Goal: Task Accomplishment & Management: Complete application form

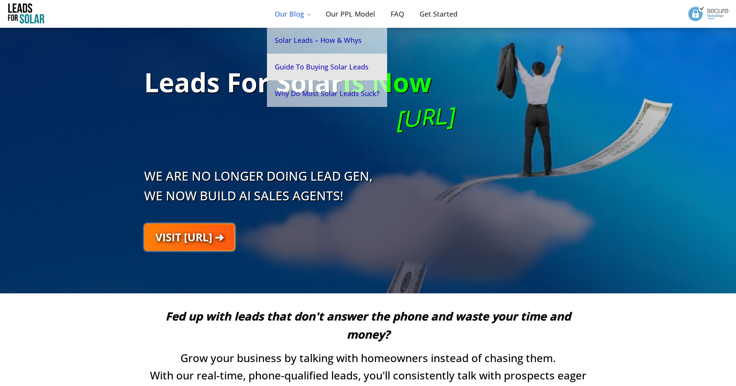
click at [359, 66] on link "Guide To Buying Solar Leads" at bounding box center [327, 67] width 120 height 27
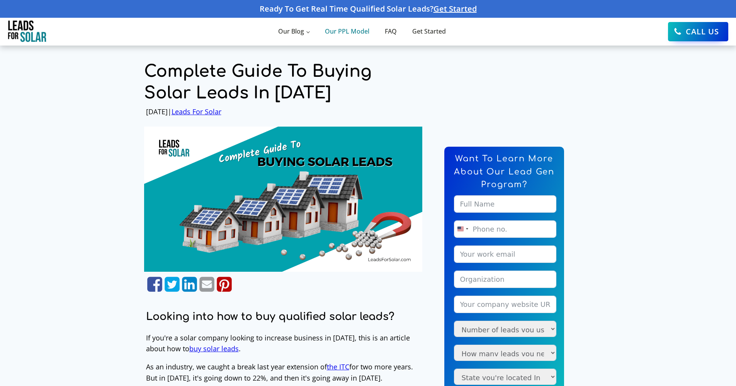
click at [351, 32] on link "Our PPL Model" at bounding box center [347, 32] width 60 height 26
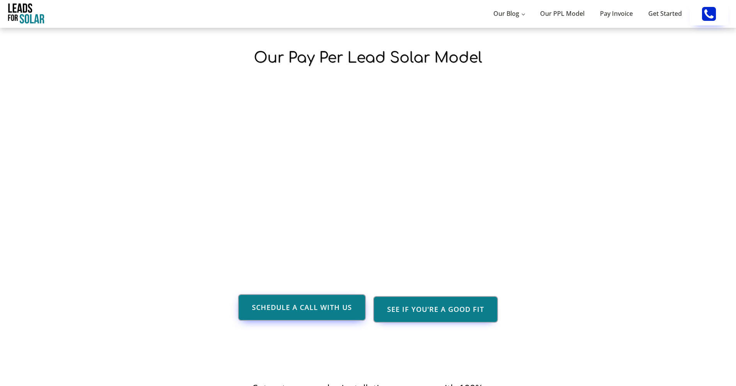
click at [330, 315] on link "Schedule a Call With Us" at bounding box center [302, 307] width 128 height 27
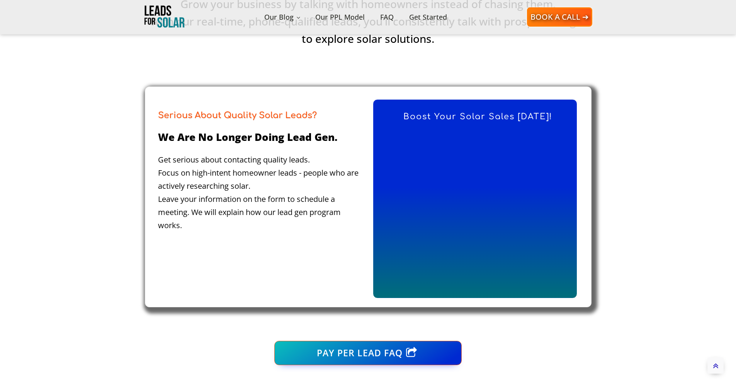
scroll to position [402, 0]
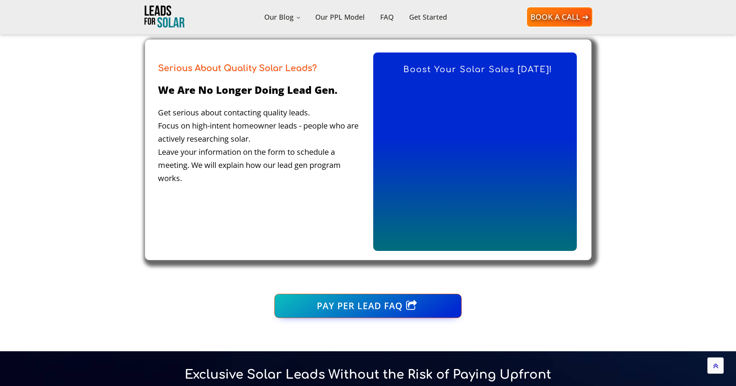
click at [371, 164] on div "Serious About Quality Solar Leads? We are no longer doing lead gen. Get serious…" at bounding box center [368, 149] width 447 height 221
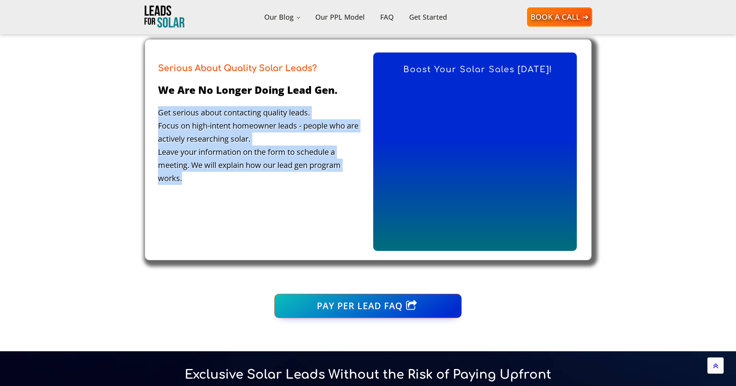
drag, startPoint x: 159, startPoint y: 112, endPoint x: 352, endPoint y: 170, distance: 201.6
click at [356, 171] on div "Get serious about contacting quality leads. Focus on high-intent homeowner lead…" at bounding box center [261, 151] width 206 height 90
click at [318, 201] on div "Serious About Quality Solar Leads? We are no longer doing lead gen. Get serious…" at bounding box center [258, 152] width 220 height 201
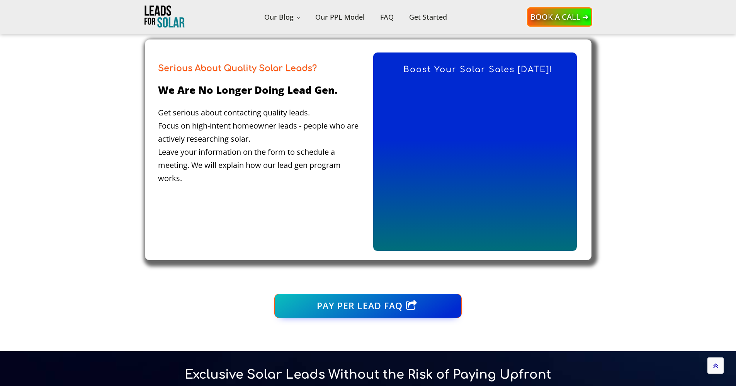
click at [559, 16] on link "Book a Call ➔" at bounding box center [559, 16] width 65 height 19
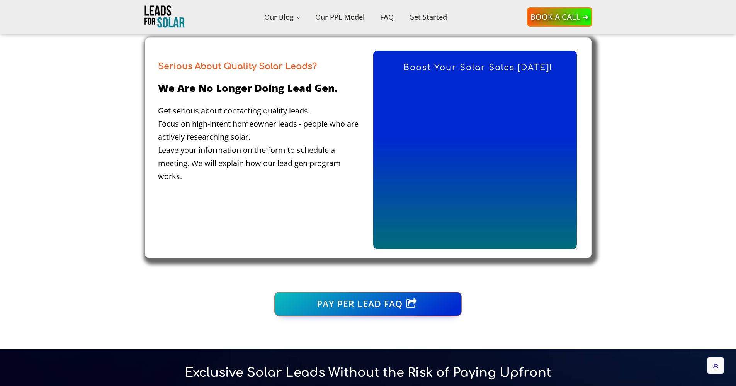
click at [552, 18] on link "Book a Call ➔" at bounding box center [559, 16] width 65 height 19
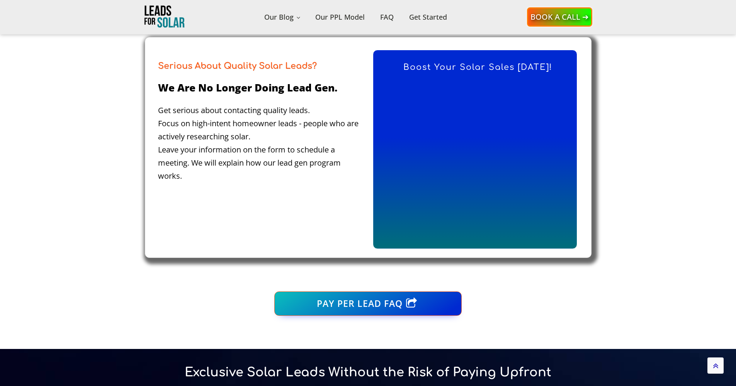
click at [552, 16] on link "Book a Call ➔" at bounding box center [559, 16] width 65 height 19
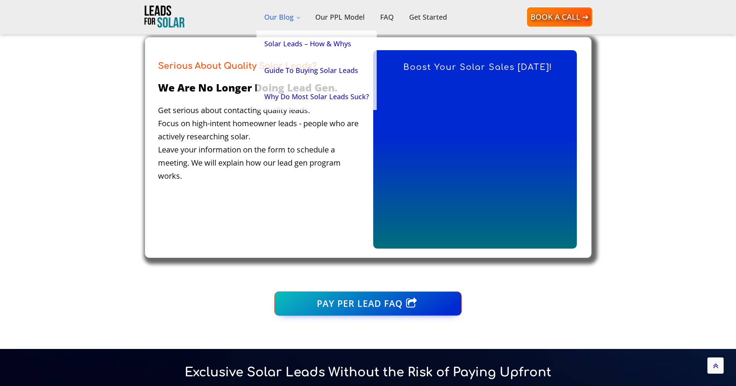
click at [283, 19] on link "Our Blog" at bounding box center [282, 17] width 51 height 27
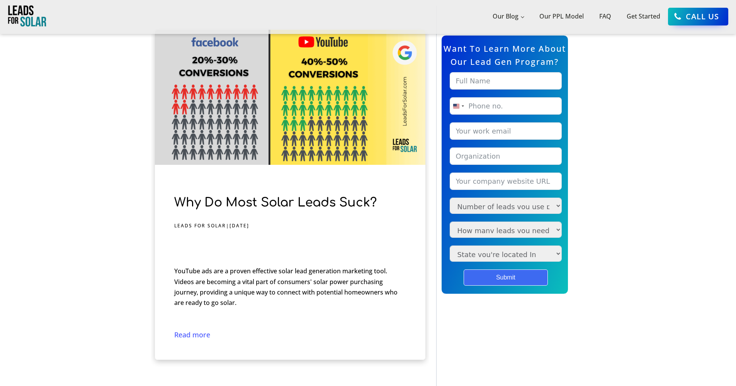
scroll to position [133, 0]
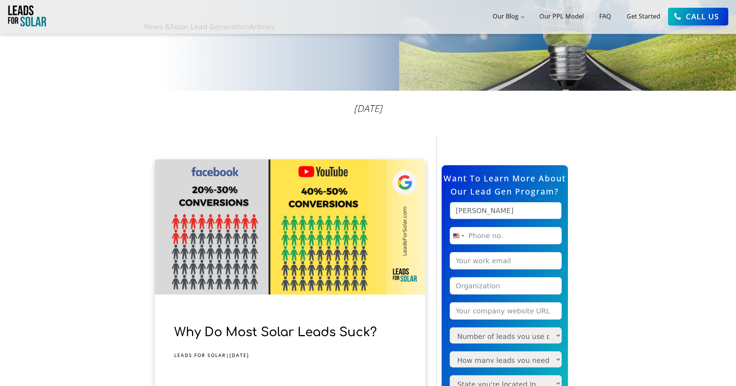
type input "Raphel Braga"
type input "(857) 406-6275"
type input "contact@techmaxsolar.com"
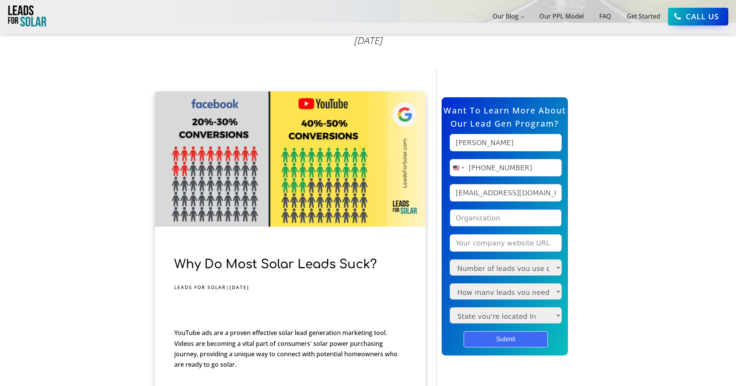
click at [531, 220] on input "Organization" at bounding box center [506, 217] width 112 height 17
click at [556, 216] on input "Organization" at bounding box center [506, 217] width 112 height 17
click at [551, 217] on input "Organization" at bounding box center [506, 217] width 112 height 17
click at [507, 218] on input "Organization" at bounding box center [506, 217] width 112 height 17
click at [531, 216] on input "Organization" at bounding box center [506, 217] width 112 height 17
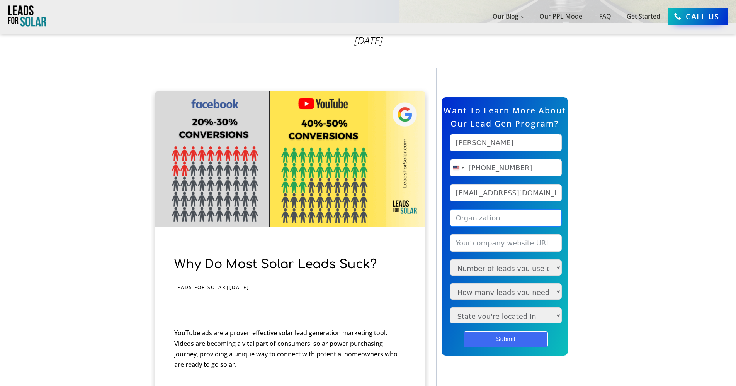
click at [515, 221] on input "Organization" at bounding box center [506, 217] width 112 height 17
type input "Techmax Energy Solutions LLC"
type input "www.techmaxsolar.com"
select select "1-20"
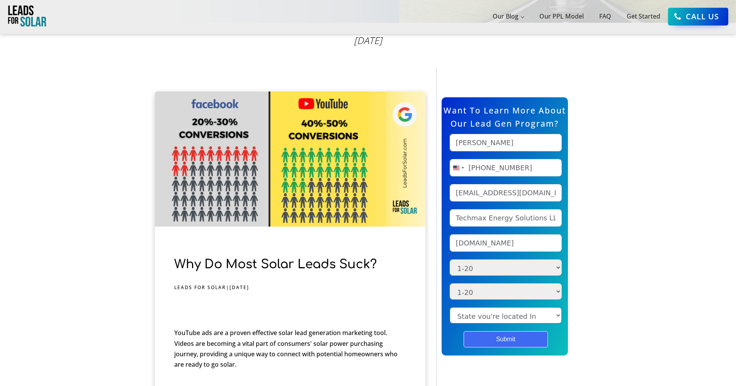
select select "Florida"
select select
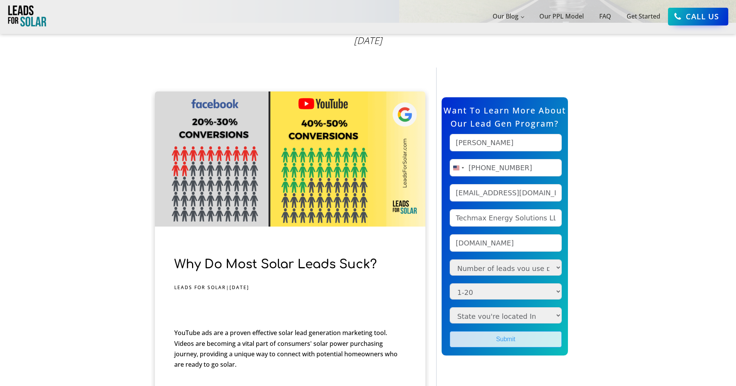
click at [522, 340] on button "Submit" at bounding box center [506, 340] width 112 height 16
type input "+18574066275"
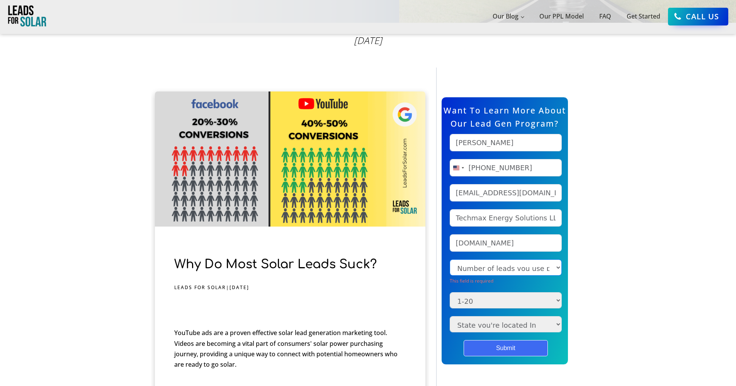
select select "1-20"
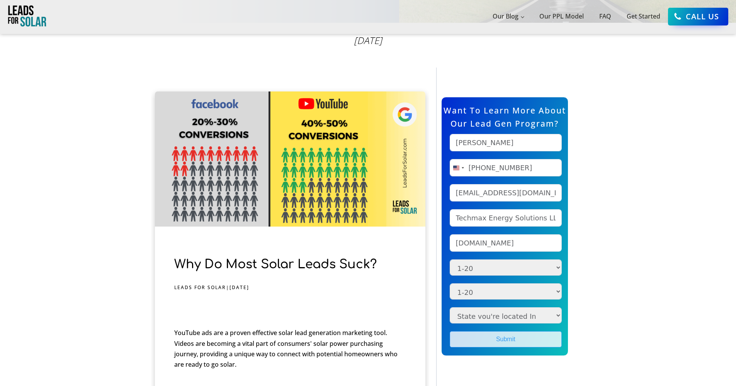
click at [518, 340] on button "Submit" at bounding box center [506, 340] width 112 height 16
